Goal: Information Seeking & Learning: Learn about a topic

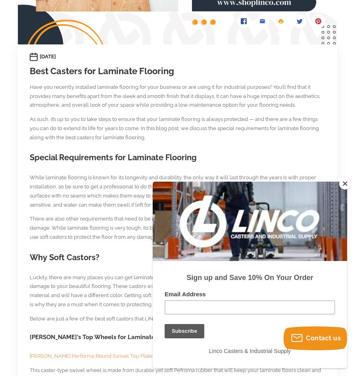
click at [347, 179] on button "Close" at bounding box center [345, 184] width 12 height 12
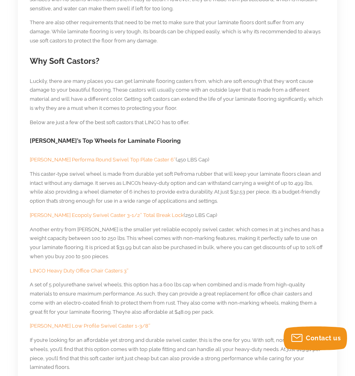
scroll to position [396, 0]
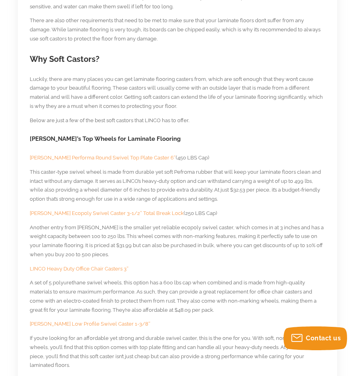
click at [55, 155] on span "[PERSON_NAME] Performa Round Swivel Top Plate Caster 6″" at bounding box center [103, 158] width 146 height 6
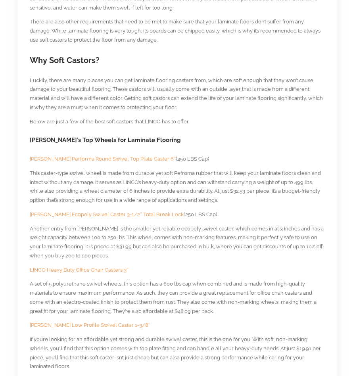
click at [84, 269] on span "LINCO Heavy Duty Office Chair Casters 3″" at bounding box center [79, 270] width 99 height 6
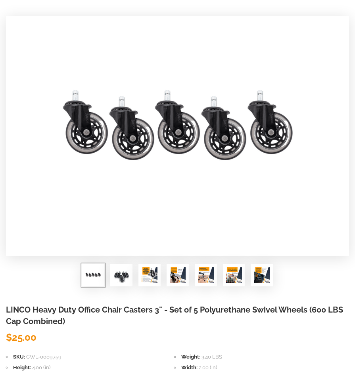
scroll to position [158, 0]
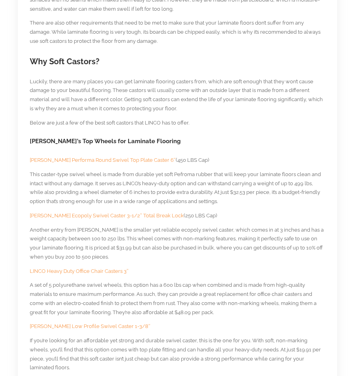
scroll to position [394, 0]
click at [77, 330] on p "[PERSON_NAME] Low Profile Swivel Caster 1-3/8″" at bounding box center [178, 326] width 296 height 9
click at [78, 328] on span "[PERSON_NAME] Low Profile Swivel Caster 1-3/8″" at bounding box center [90, 326] width 120 height 6
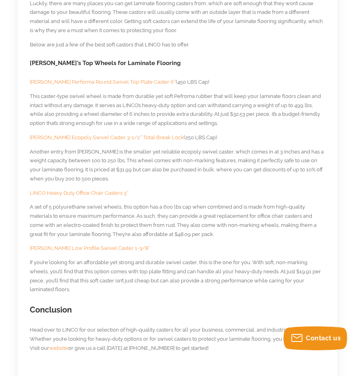
scroll to position [512, 0]
